Goal: Find specific page/section: Find specific page/section

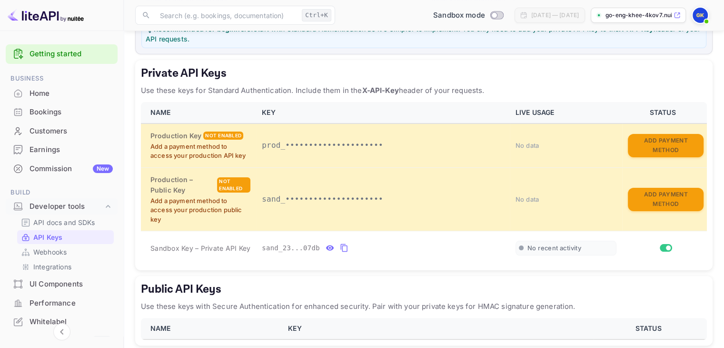
scroll to position [185, 0]
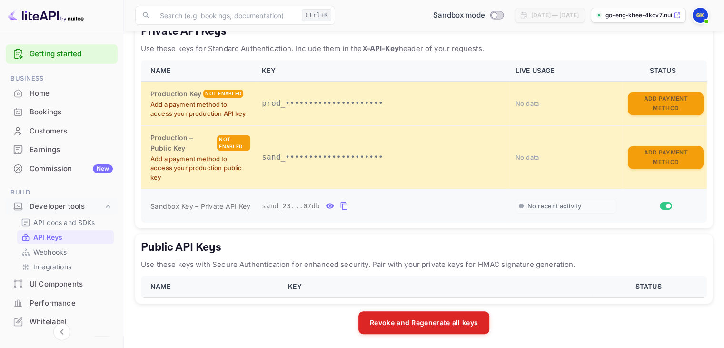
click at [189, 206] on span "Sandbox Key – Private API Key" at bounding box center [200, 206] width 100 height 8
